Goal: Download file/media

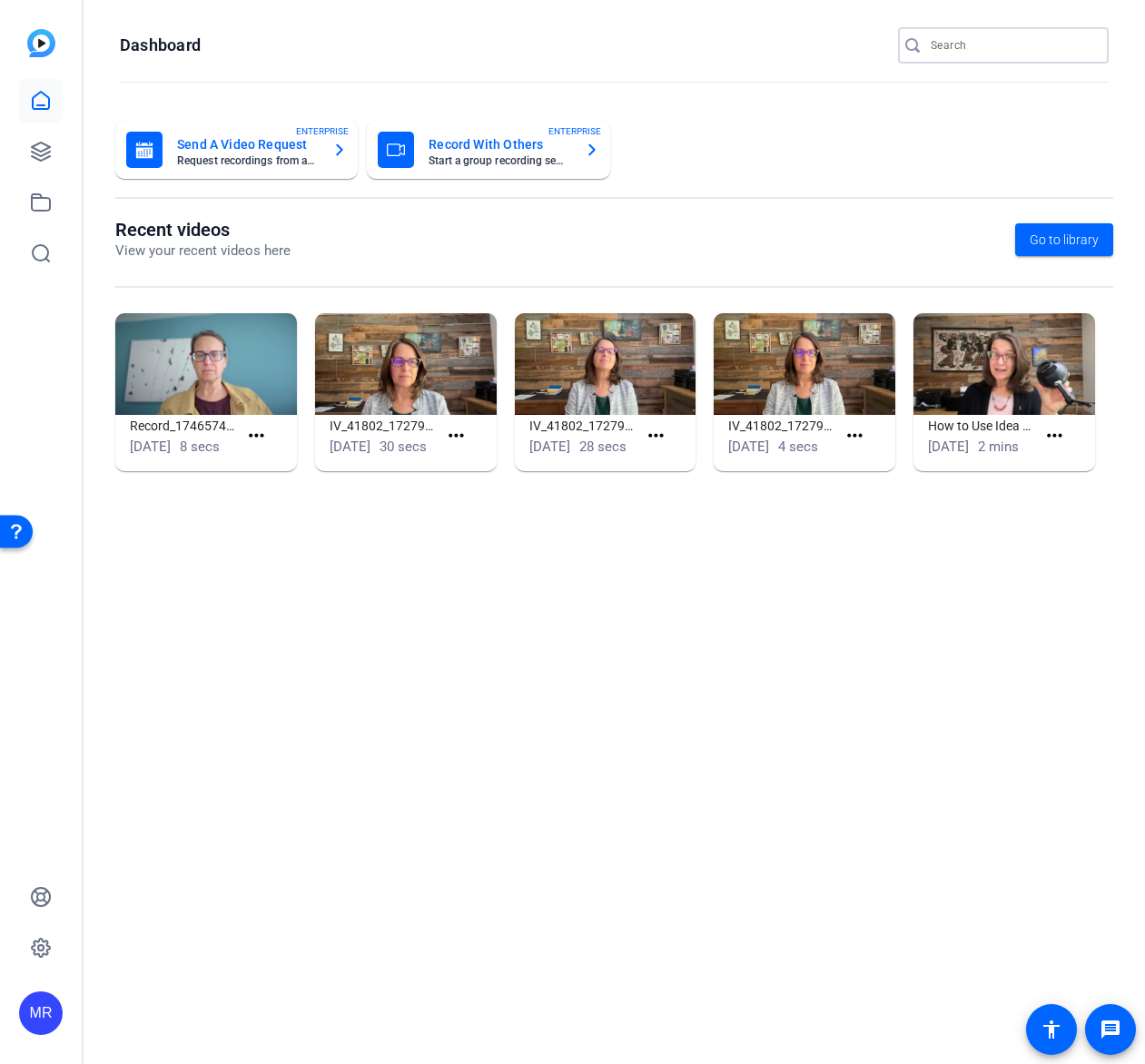
click at [976, 40] on input "Search" at bounding box center [1012, 45] width 163 height 22
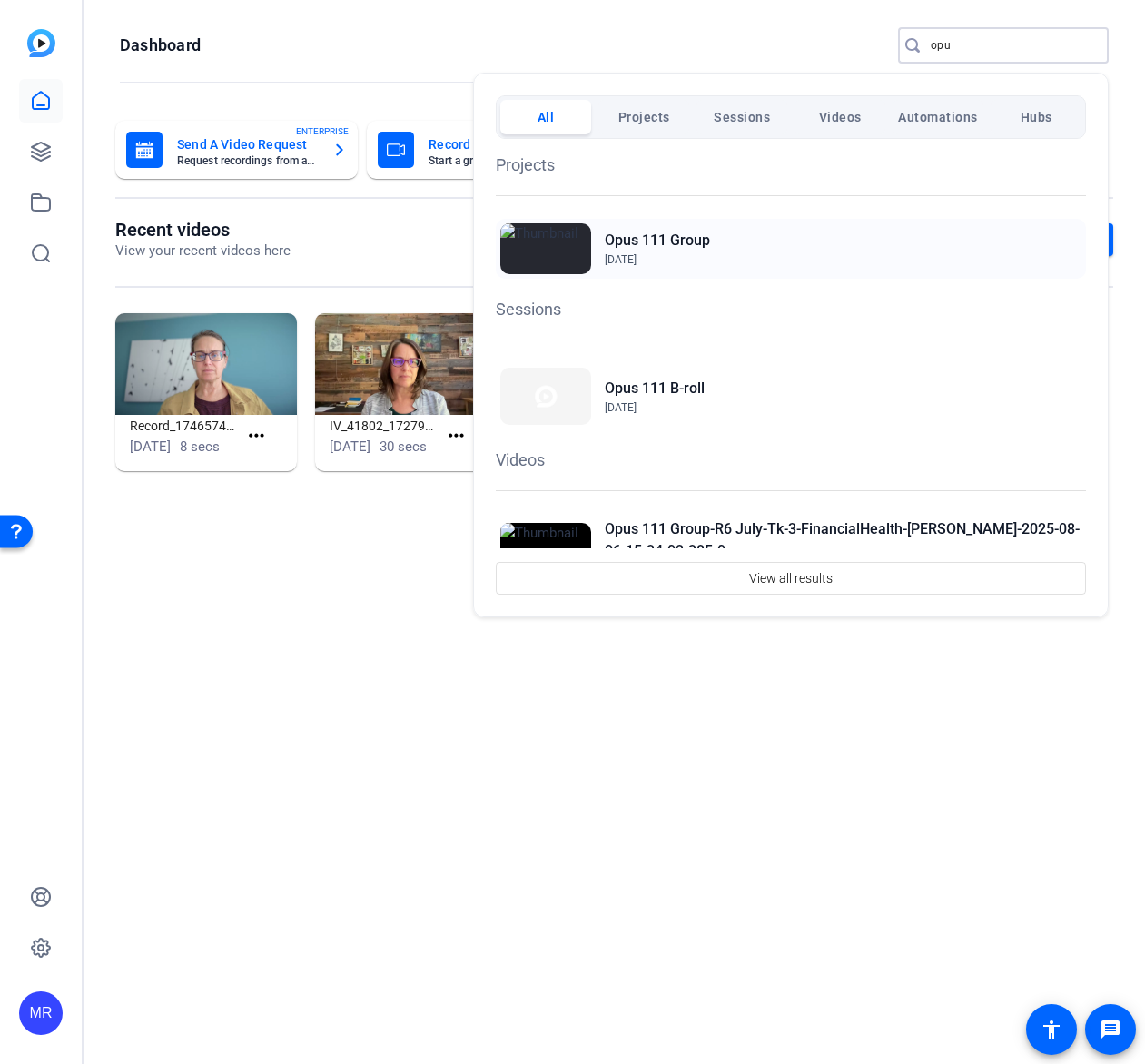
type input "opu"
click at [658, 245] on h2 "Opus 111 Group" at bounding box center [657, 241] width 105 height 22
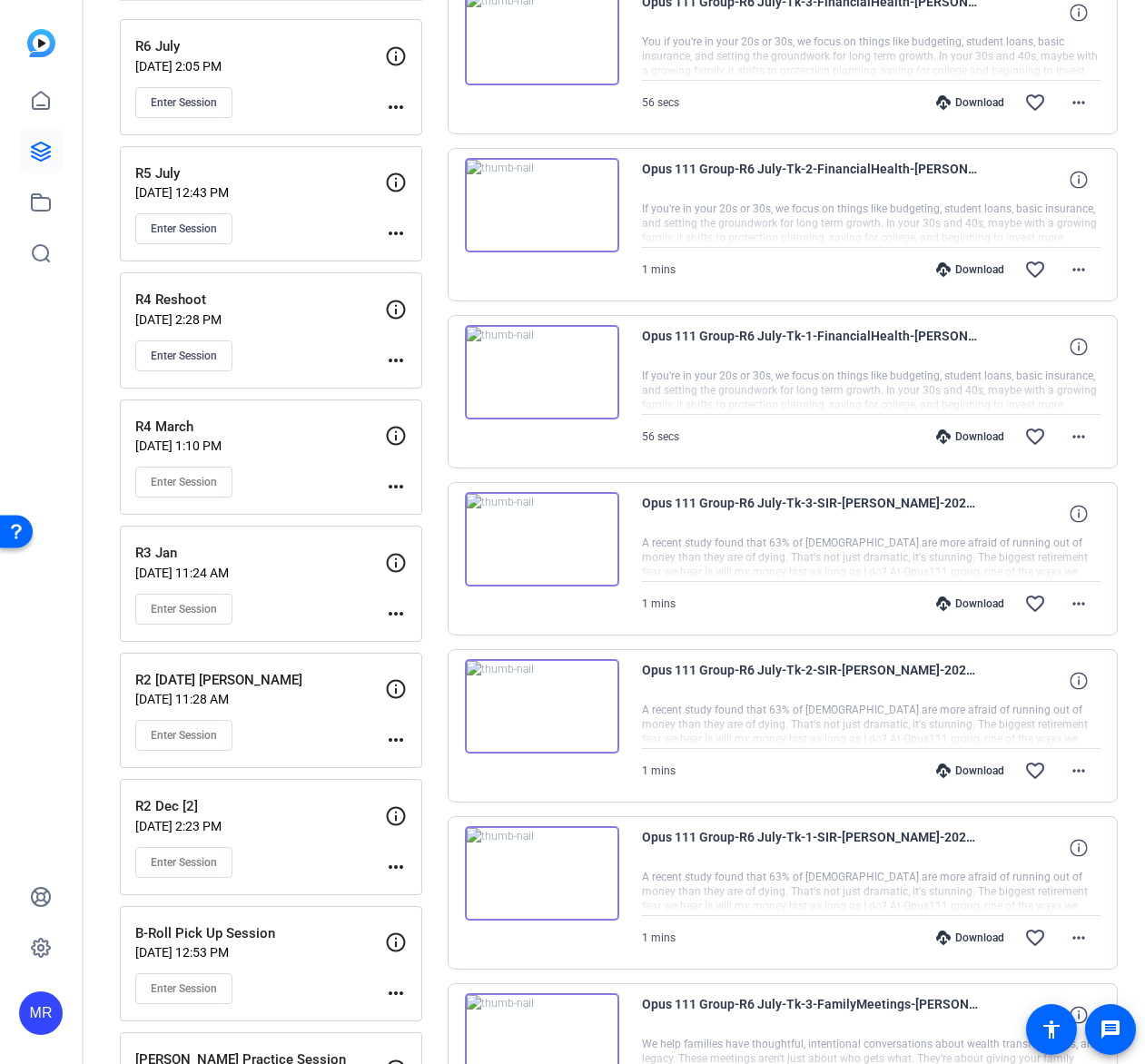
scroll to position [272, 0]
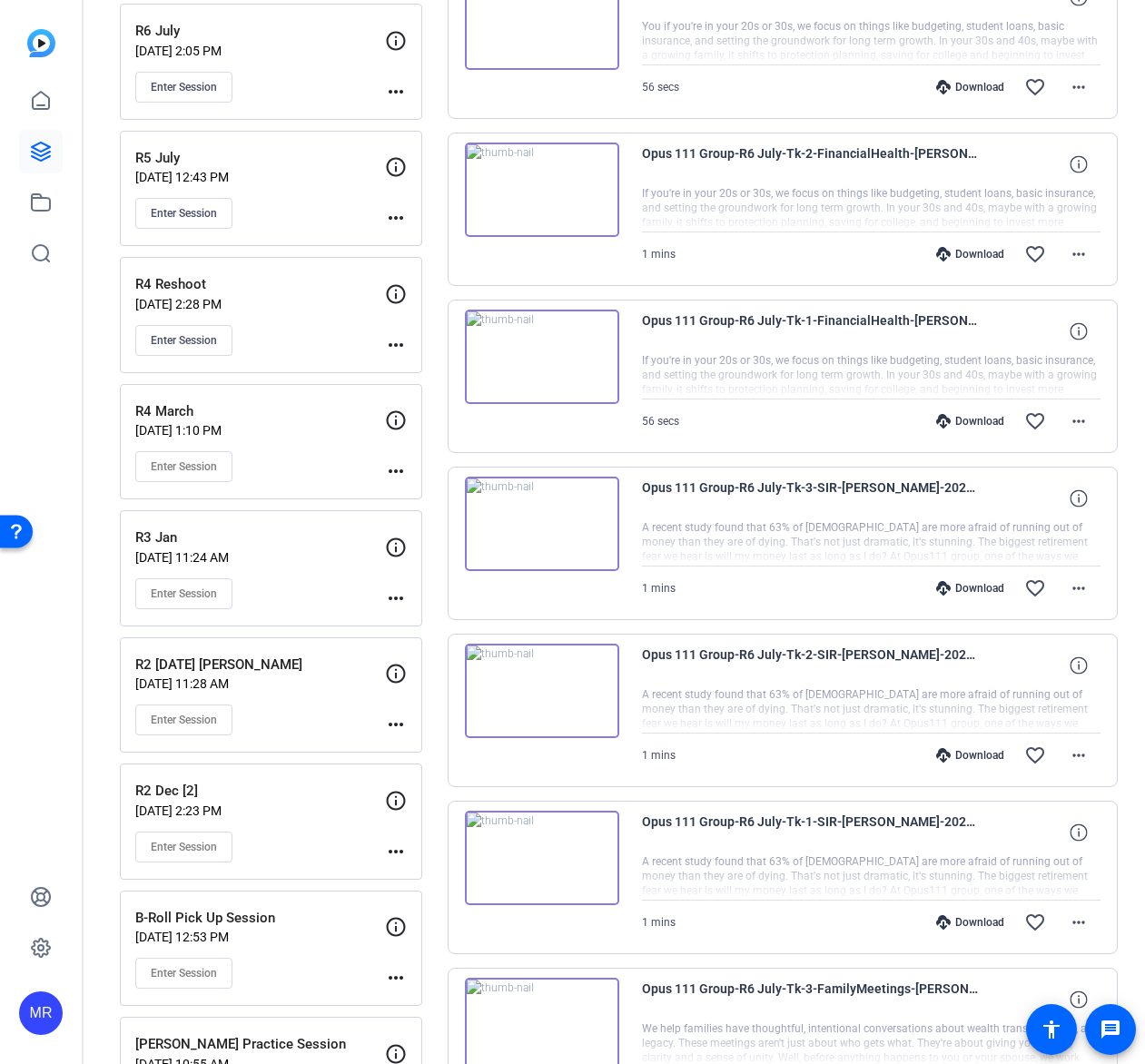
click at [779, 741] on div "Download favorite_border more_horiz" at bounding box center [940, 756] width 321 height 43
click at [953, 751] on div "Download" at bounding box center [970, 755] width 86 height 15
